Goal: Check status: Check status

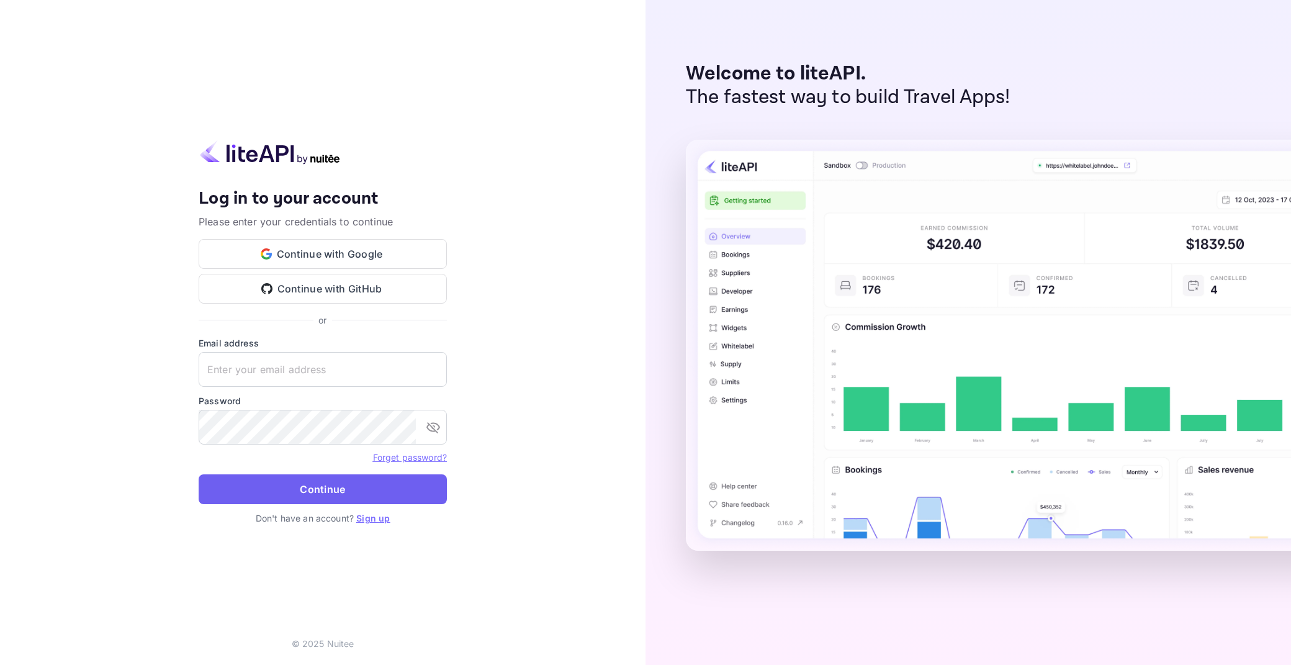
type input "[EMAIL_ADDRESS][DOMAIN_NAME]"
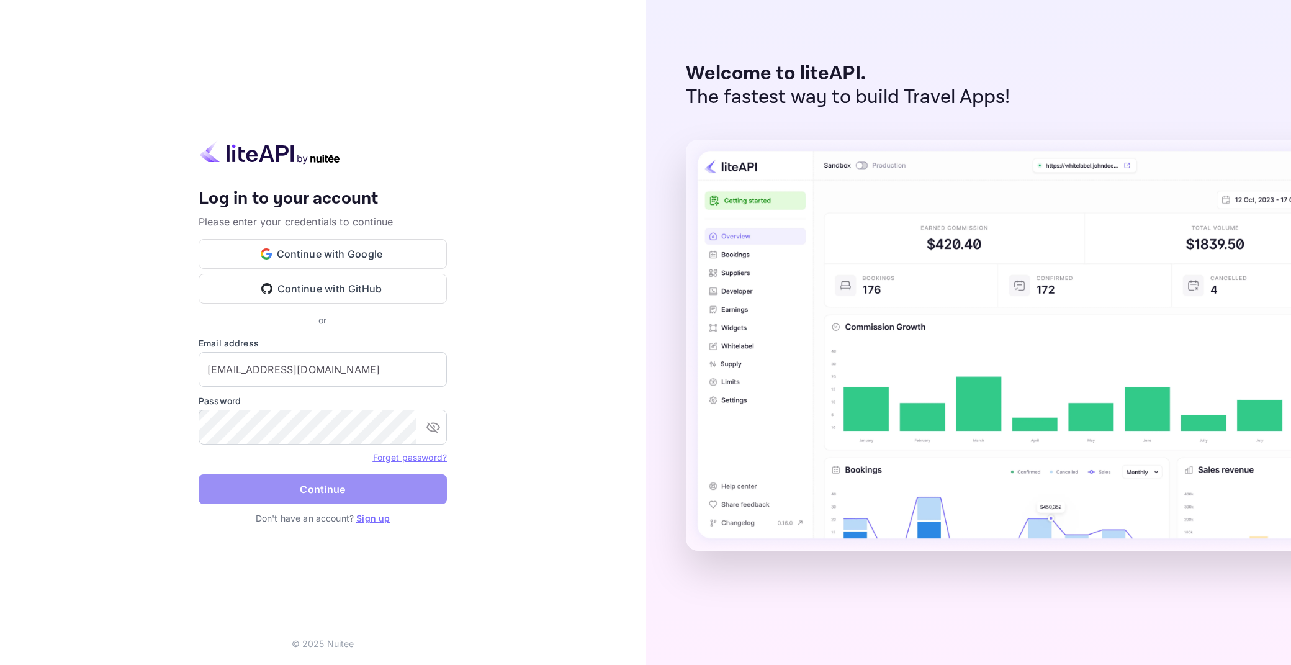
click at [329, 489] on button "Continue" at bounding box center [323, 489] width 248 height 30
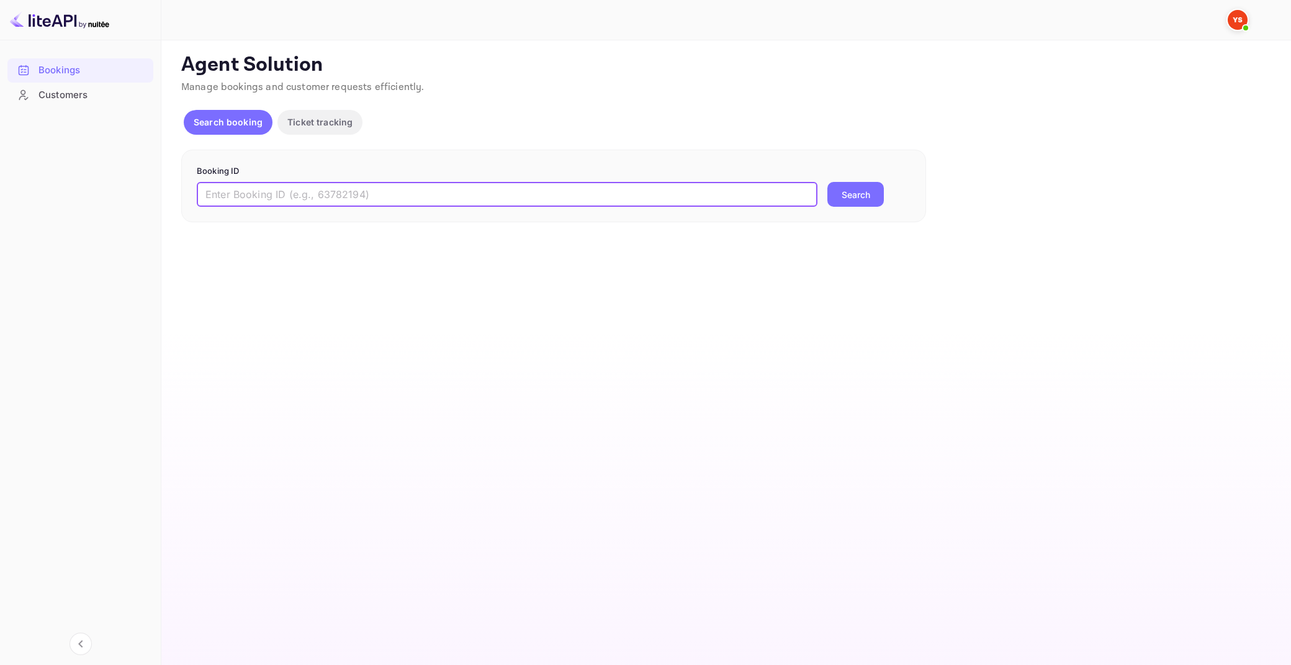
click at [289, 191] on input "text" at bounding box center [507, 194] width 621 height 25
paste input "9706131"
type input "9706131"
click at [827, 182] on button "Search" at bounding box center [855, 194] width 56 height 25
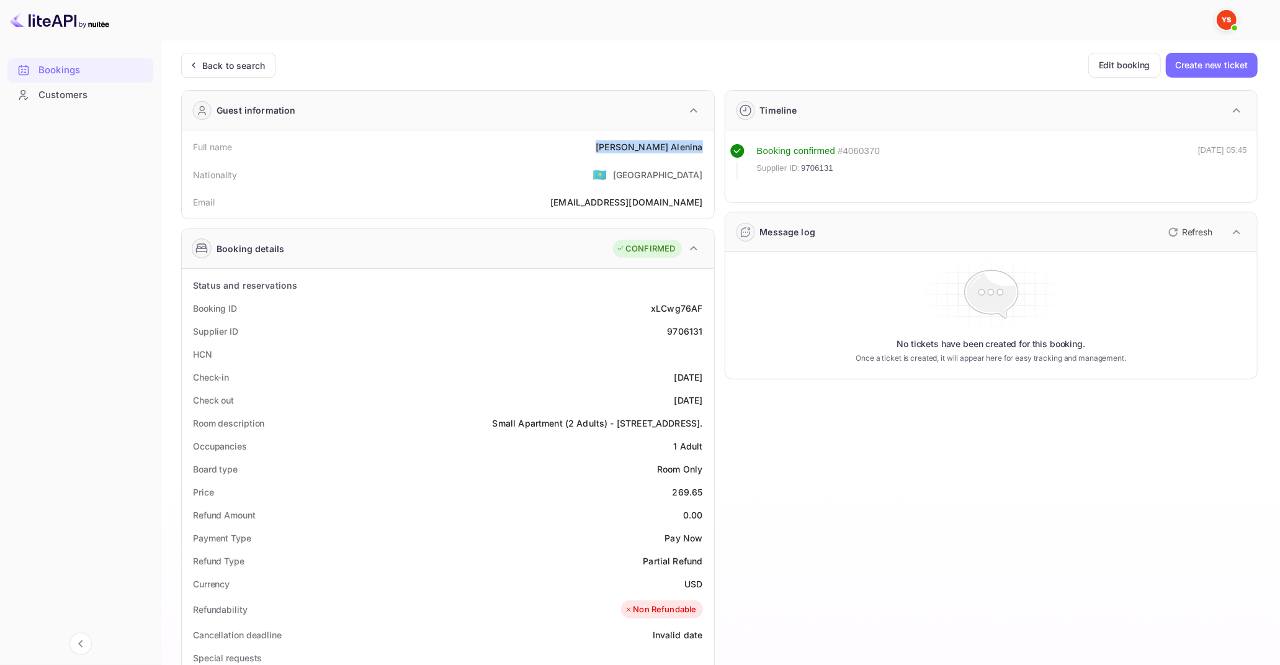
drag, startPoint x: 650, startPoint y: 145, endPoint x: 712, endPoint y: 146, distance: 61.4
click at [712, 146] on div "Full name [PERSON_NAME] Nationality 🇰🇿 [DEMOGRAPHIC_DATA] [PERSON_NAME] [PERSON…" at bounding box center [448, 174] width 532 height 88
copy div "[PERSON_NAME]"
drag, startPoint x: 677, startPoint y: 490, endPoint x: 692, endPoint y: 492, distance: 15.0
click at [692, 492] on div "269.65" at bounding box center [688, 491] width 30 height 13
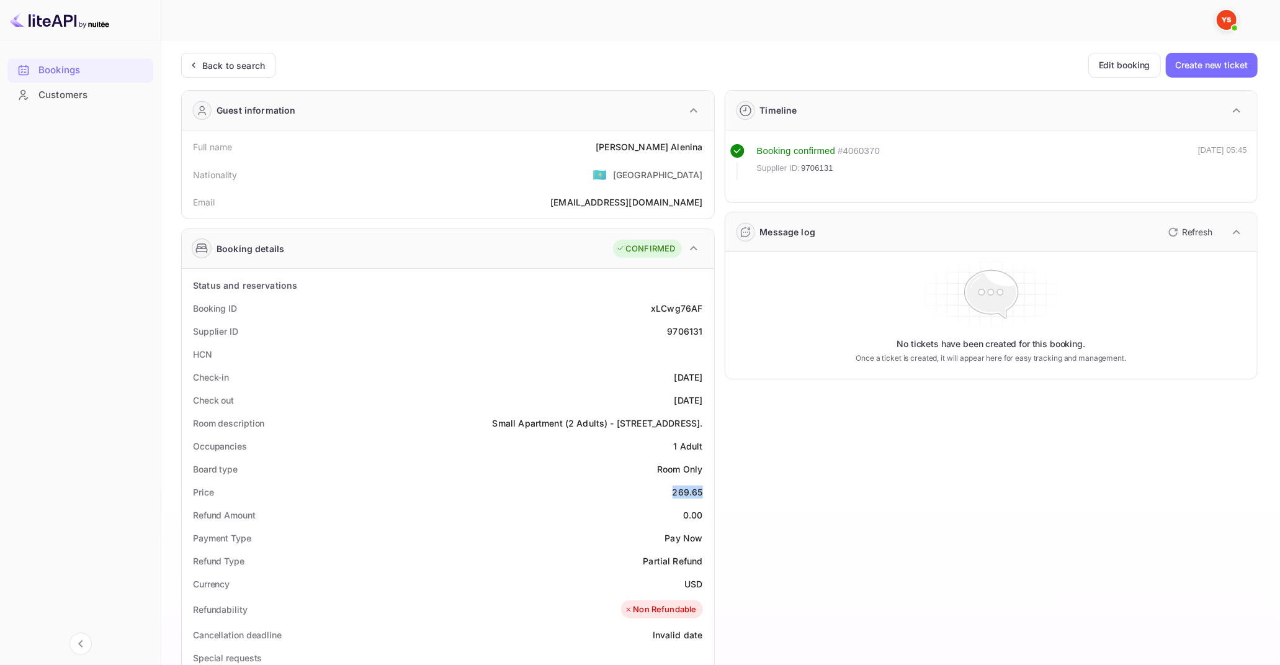
drag, startPoint x: 675, startPoint y: 491, endPoint x: 703, endPoint y: 491, distance: 27.9
click at [703, 491] on div "Price 269.65" at bounding box center [448, 491] width 523 height 23
copy div "269.65"
drag, startPoint x: 683, startPoint y: 581, endPoint x: 702, endPoint y: 582, distance: 19.2
click at [702, 582] on div "Currency USD" at bounding box center [448, 583] width 523 height 23
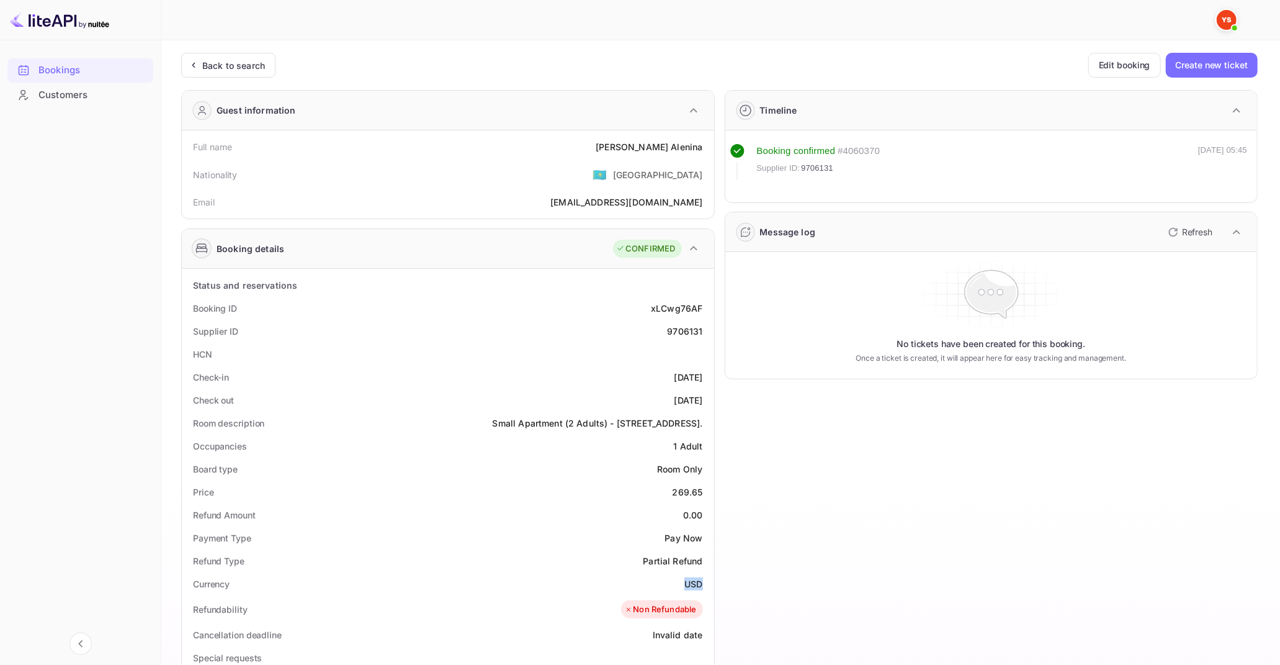
copy div "USD"
